Goal: Task Accomplishment & Management: Use online tool/utility

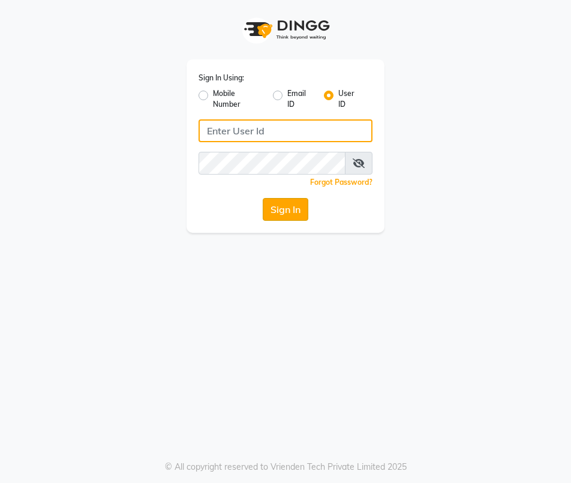
type input "thesalon"
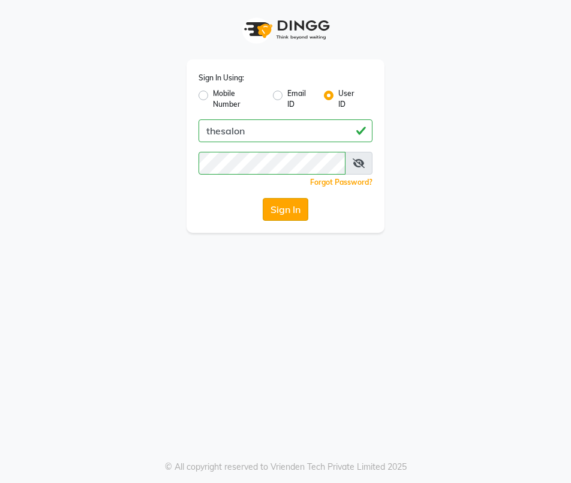
click at [282, 202] on button "Sign In" at bounding box center [286, 209] width 46 height 23
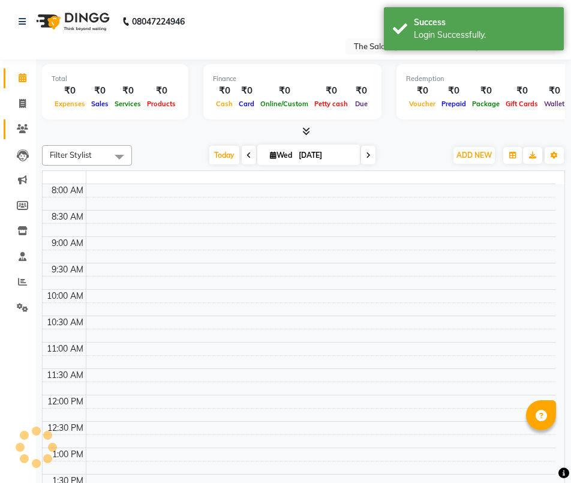
select select "en"
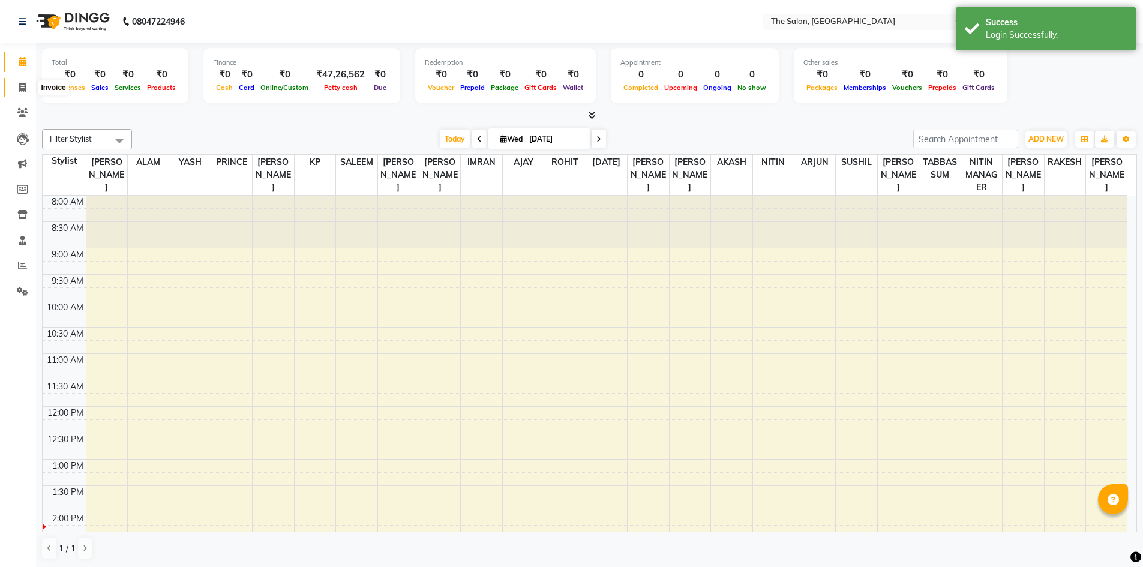
click at [22, 90] on icon at bounding box center [22, 87] width 7 height 9
select select "service"
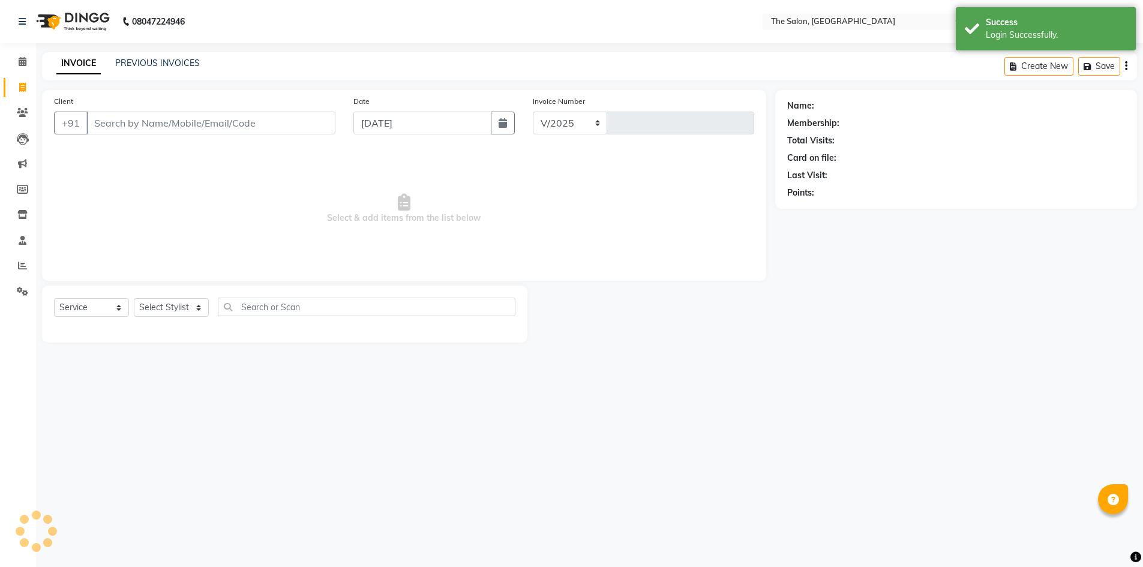
select select "4245"
type input "1242"
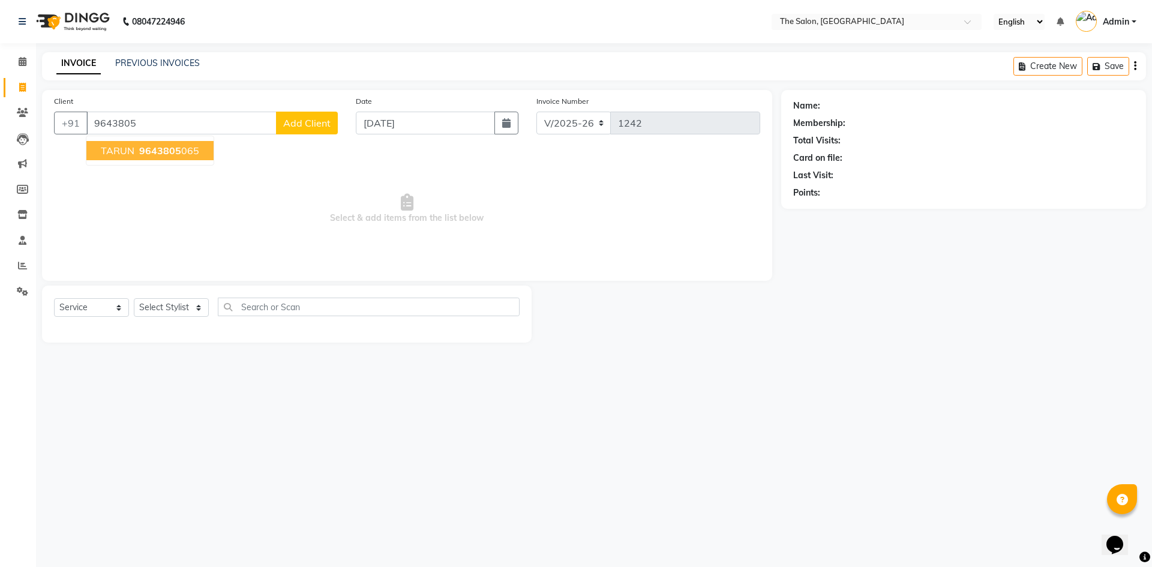
click at [185, 149] on ngb-highlight "9643805 065" at bounding box center [168, 151] width 62 height 12
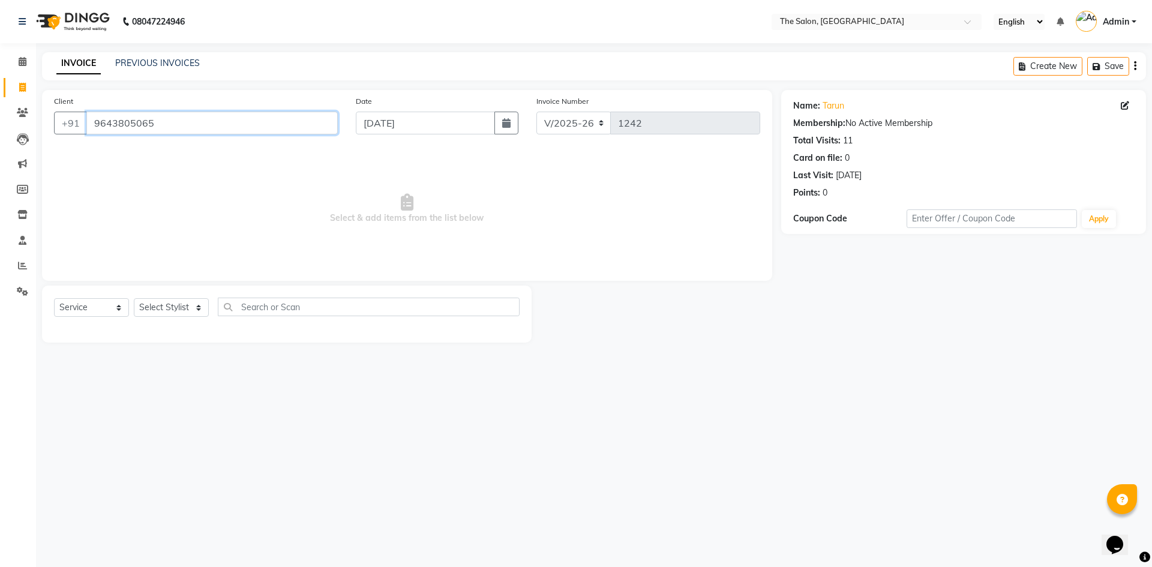
drag, startPoint x: 183, startPoint y: 130, endPoint x: 43, endPoint y: 137, distance: 140.0
click at [43, 137] on div "Client [PHONE_NUMBER] Date [DATE] Invoice Number V/2025 V/[PHONE_NUMBER] Select…" at bounding box center [407, 185] width 730 height 191
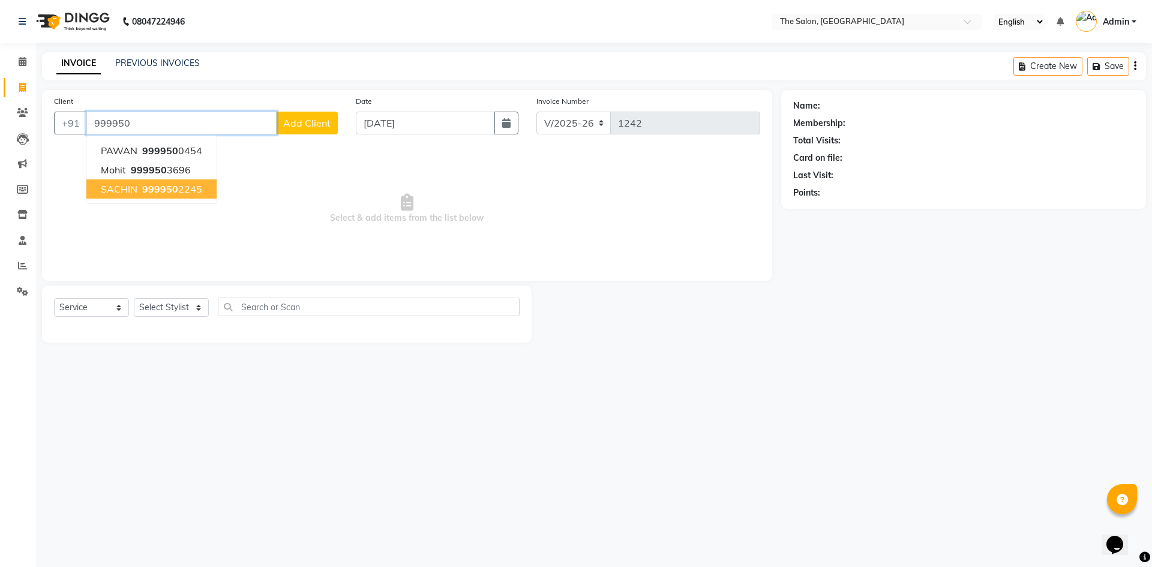
click at [163, 184] on span "999950" at bounding box center [160, 189] width 36 height 12
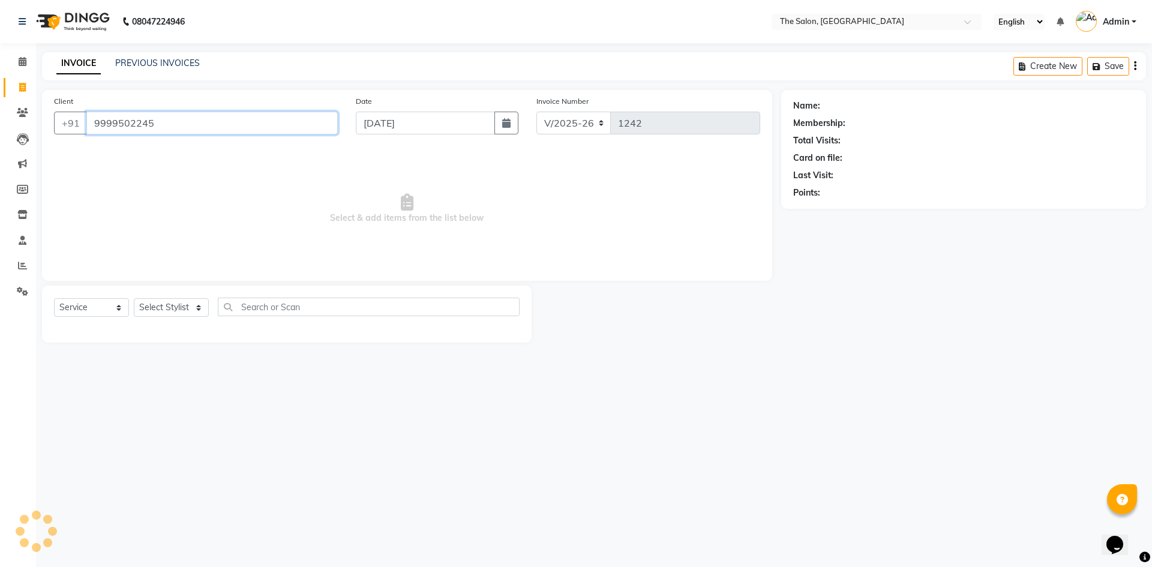
type input "9999502245"
click at [571, 207] on icon "button" at bounding box center [827, 210] width 8 height 8
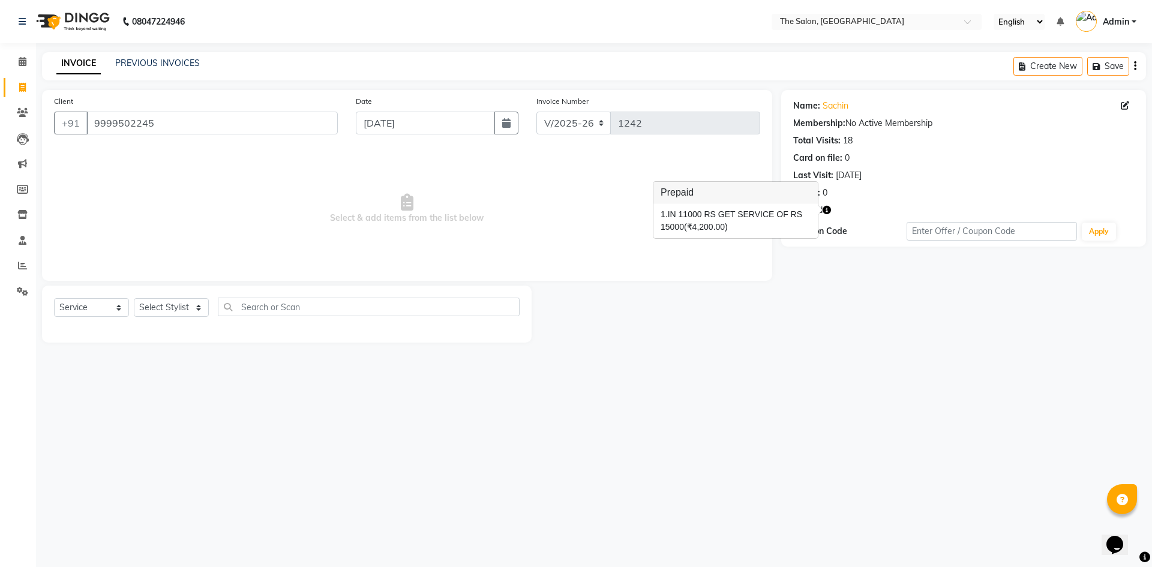
click at [556, 188] on span "Select & add items from the list below" at bounding box center [407, 209] width 706 height 120
click at [169, 305] on select "Select Stylist [PERSON_NAME] [PERSON_NAME] AKASH [PERSON_NAME] ARJUN [PERSON_NA…" at bounding box center [171, 307] width 75 height 19
select select "22746"
click at [134, 298] on select "Select Stylist [PERSON_NAME] [PERSON_NAME] AKASH [PERSON_NAME] ARJUN [PERSON_NA…" at bounding box center [171, 307] width 75 height 19
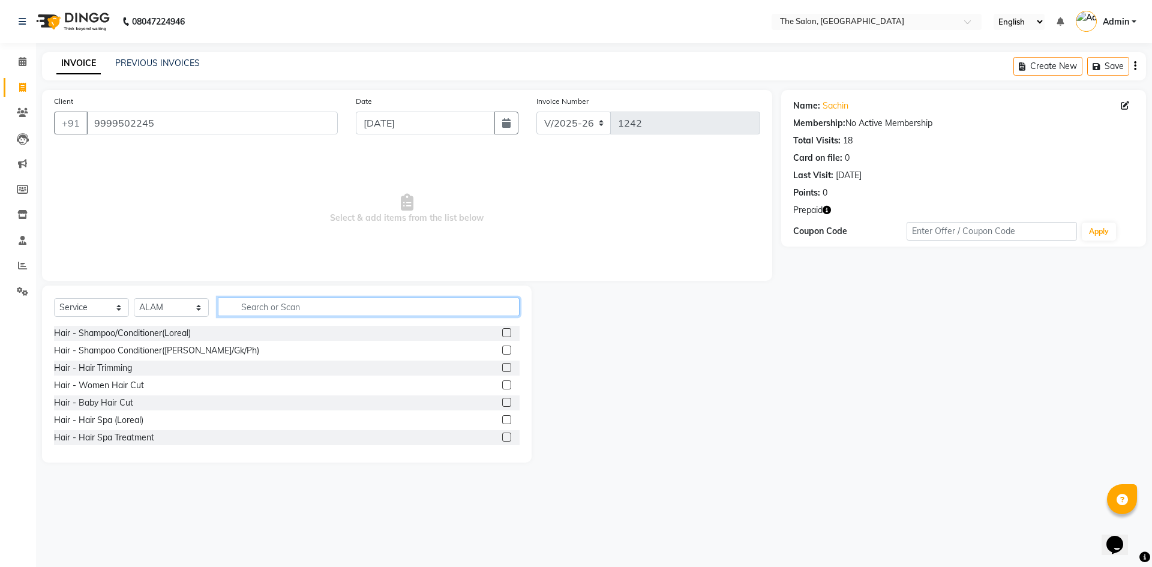
click at [278, 309] on input "text" at bounding box center [369, 307] width 302 height 19
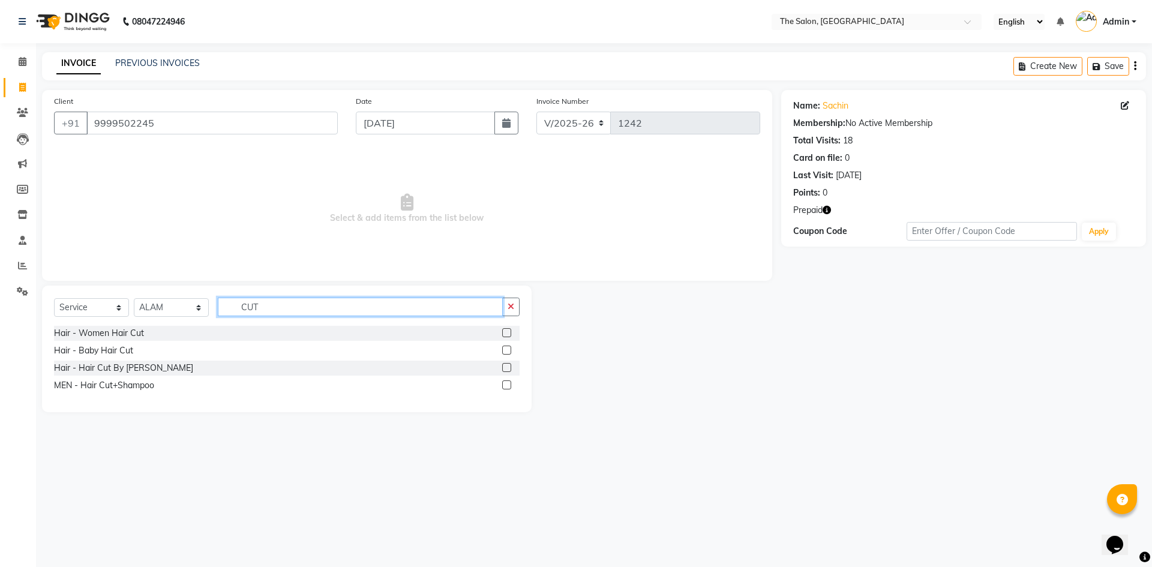
type input "CUT"
click at [511, 385] on label at bounding box center [506, 384] width 9 height 9
click at [510, 385] on input "checkbox" at bounding box center [506, 386] width 8 height 8
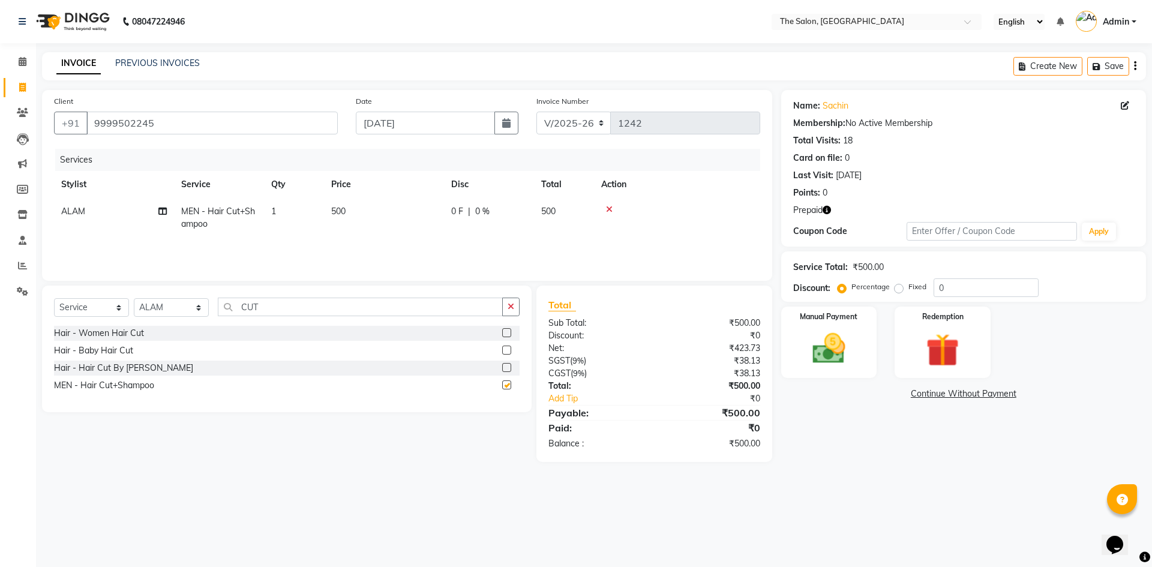
checkbox input "false"
drag, startPoint x: 284, startPoint y: 310, endPoint x: 170, endPoint y: 310, distance: 114.6
click at [170, 310] on div "Select Service Product Membership Package Voucher Prepaid Gift Card Select Styl…" at bounding box center [287, 312] width 466 height 28
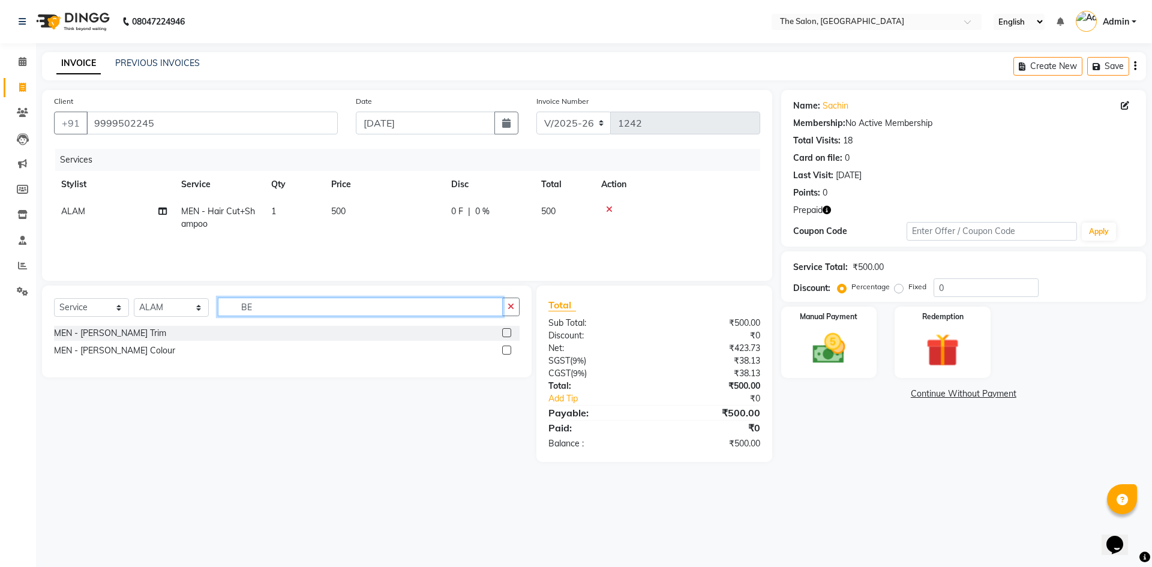
type input "BE"
click at [503, 334] on label at bounding box center [506, 332] width 9 height 9
click at [503, 334] on input "checkbox" at bounding box center [506, 333] width 8 height 8
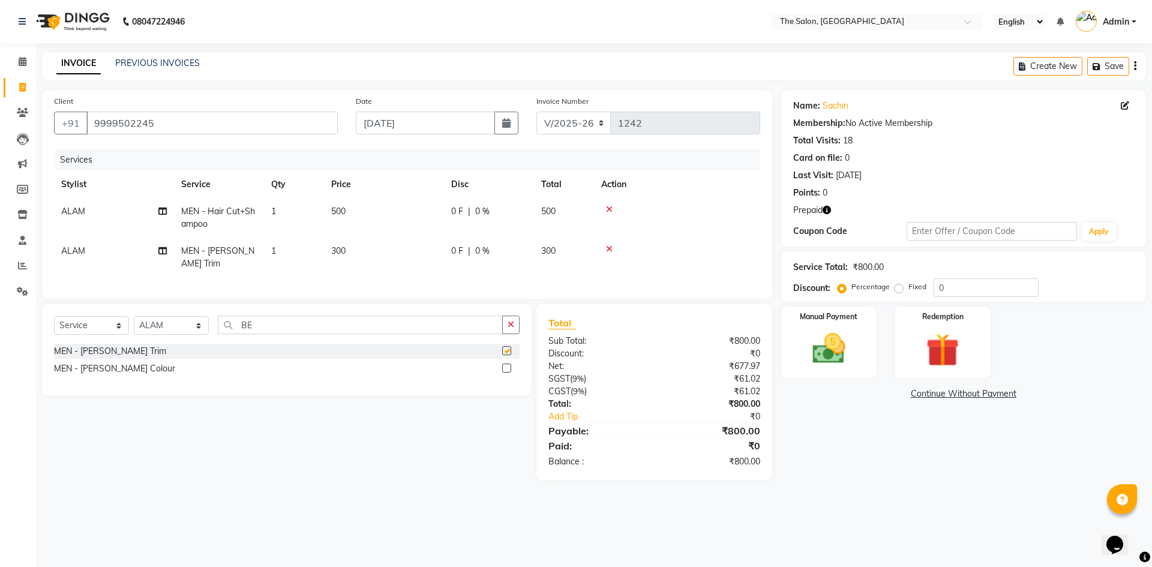
checkbox input "false"
drag, startPoint x: 277, startPoint y: 325, endPoint x: 163, endPoint y: 328, distance: 114.0
click at [163, 328] on div "Select Service Product Membership Package Voucher Prepaid Gift Card Select Styl…" at bounding box center [287, 330] width 466 height 28
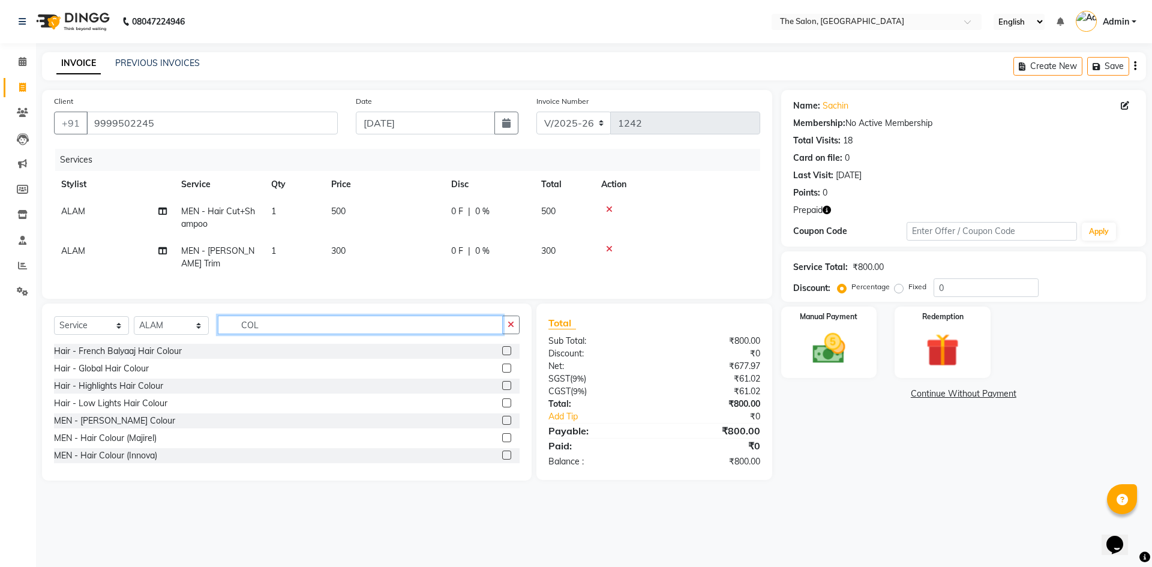
type input "COL"
click at [502, 434] on label at bounding box center [506, 437] width 9 height 9
click at [502, 434] on input "checkbox" at bounding box center [506, 438] width 8 height 8
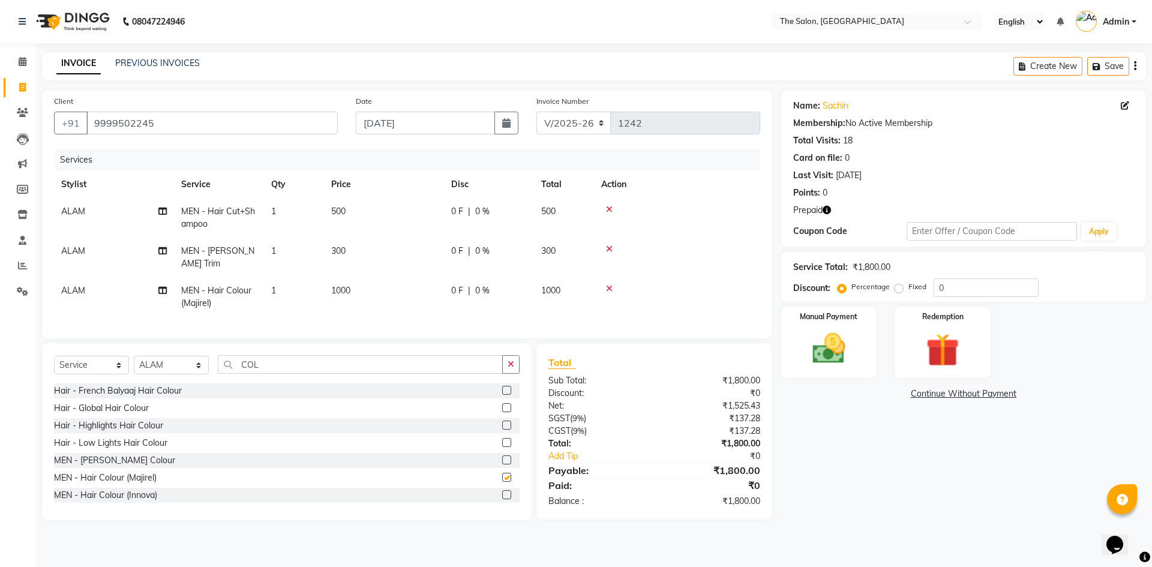
checkbox input "false"
click at [571, 316] on div "Redemption" at bounding box center [943, 342] width 100 height 74
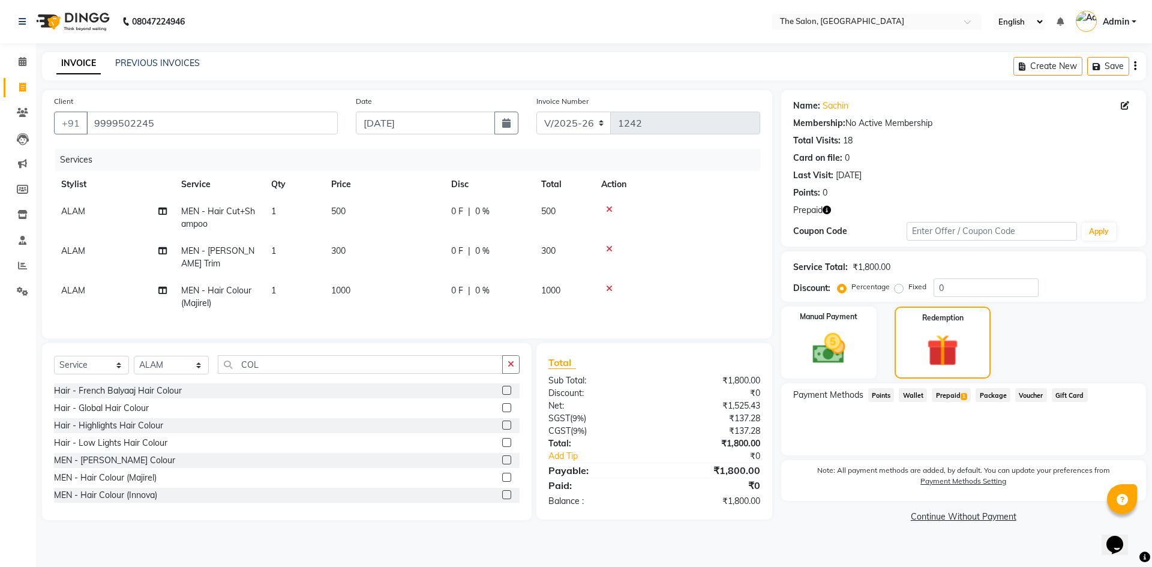
click at [571, 395] on span "Prepaid 1" at bounding box center [951, 395] width 39 height 14
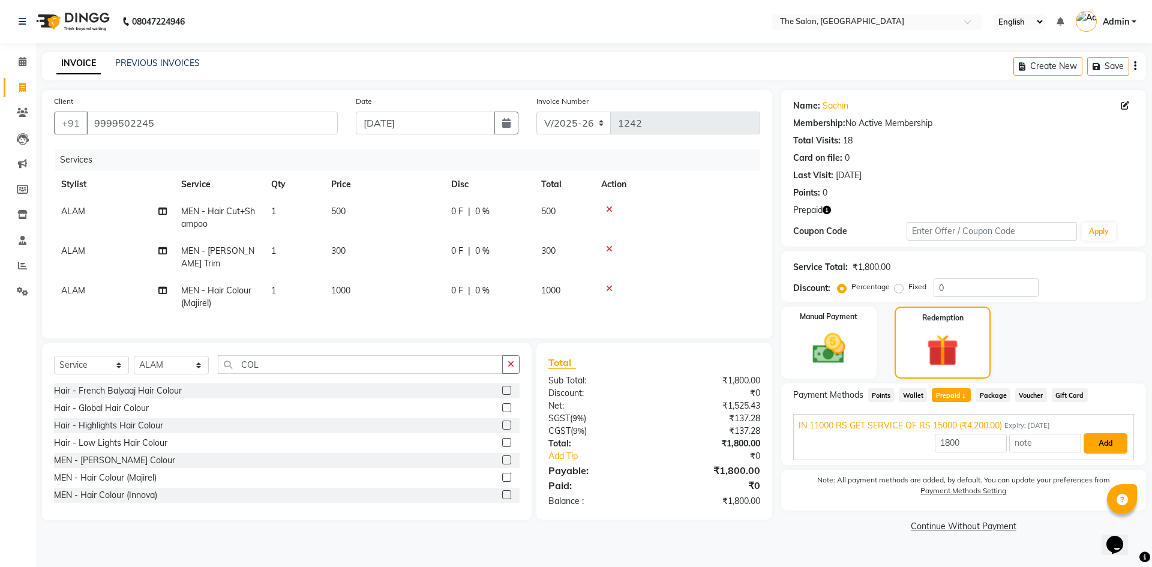
click at [571, 444] on button "Add" at bounding box center [1105, 443] width 44 height 20
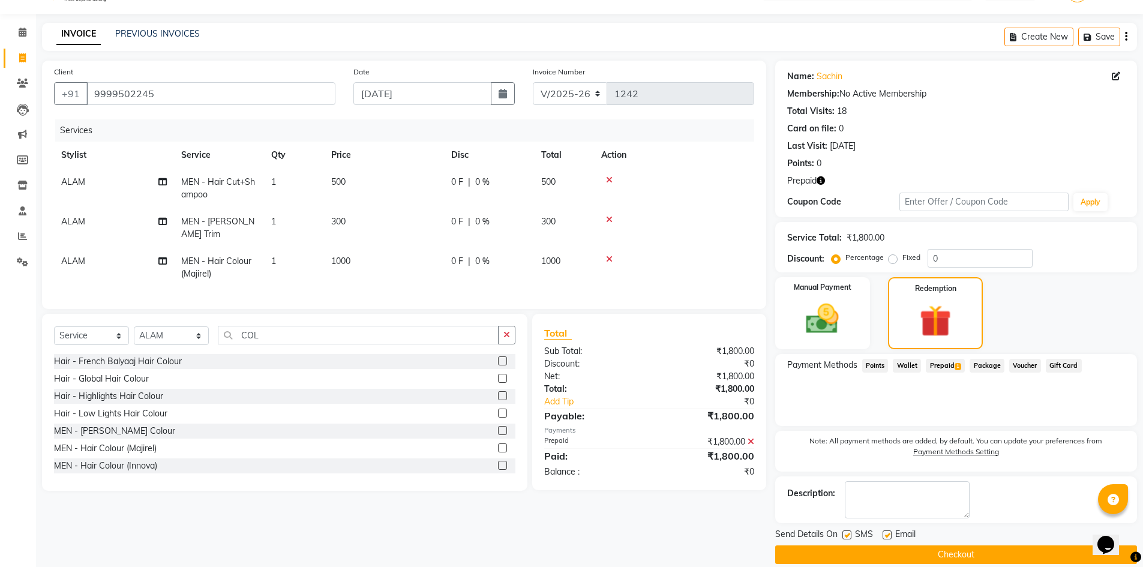
scroll to position [44, 0]
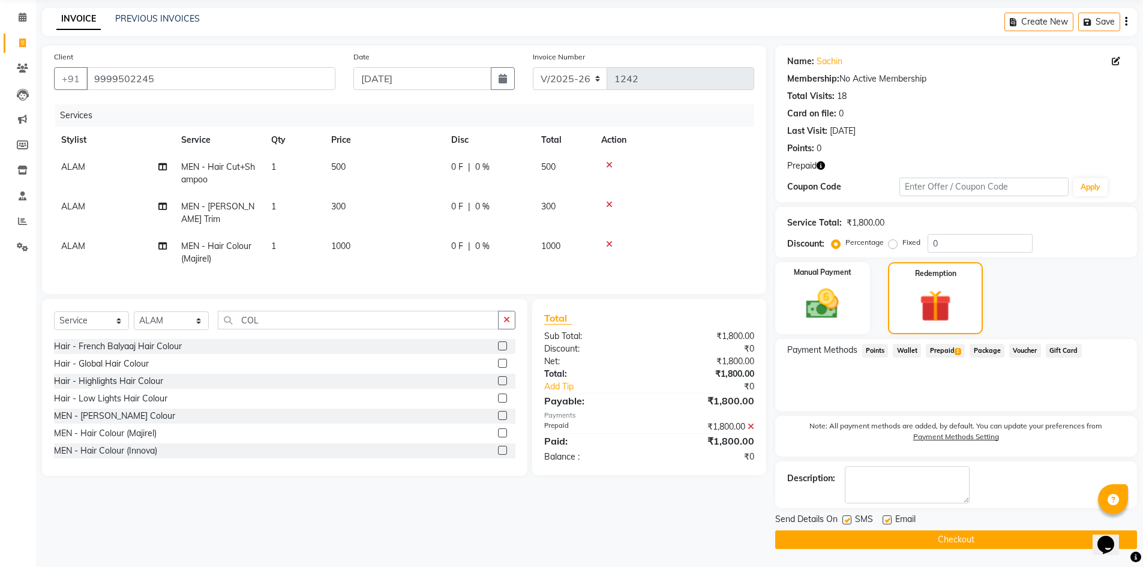
click at [571, 482] on button "Checkout" at bounding box center [956, 539] width 362 height 19
